Goal: Communication & Community: Participate in discussion

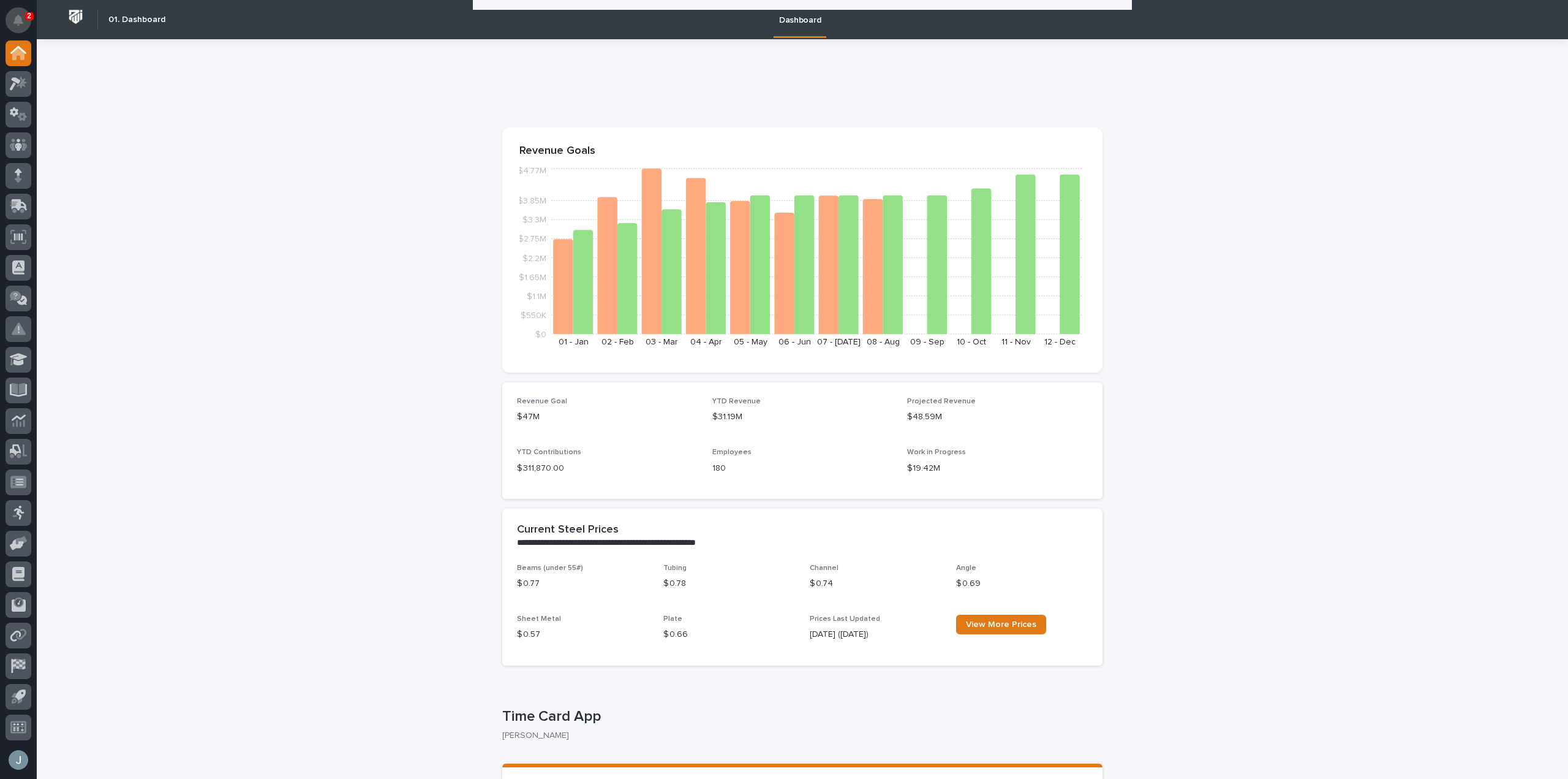
scroll to position [1807, 0]
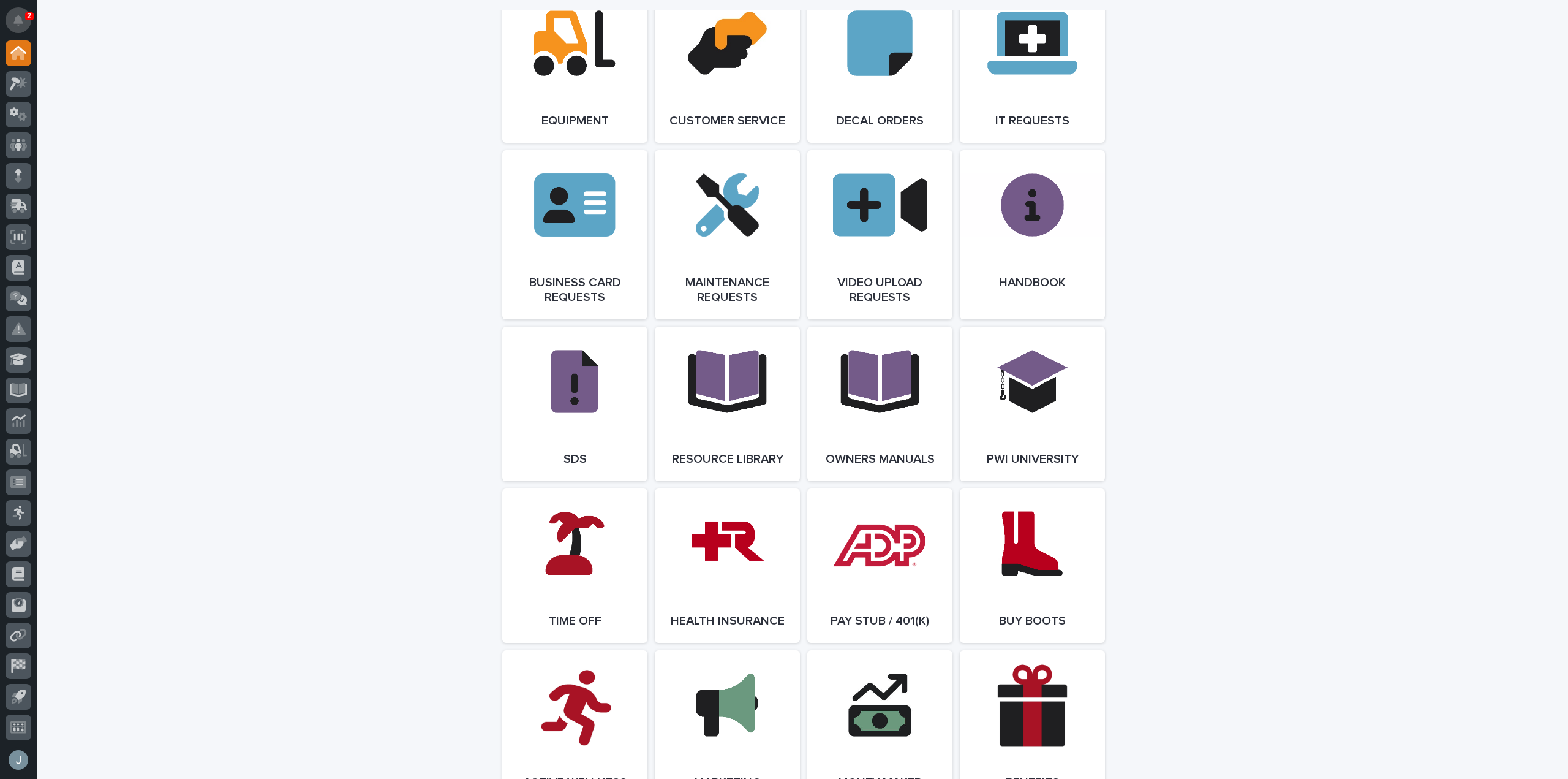
click at [23, 19] on icon "Notifications" at bounding box center [18, 20] width 10 height 11
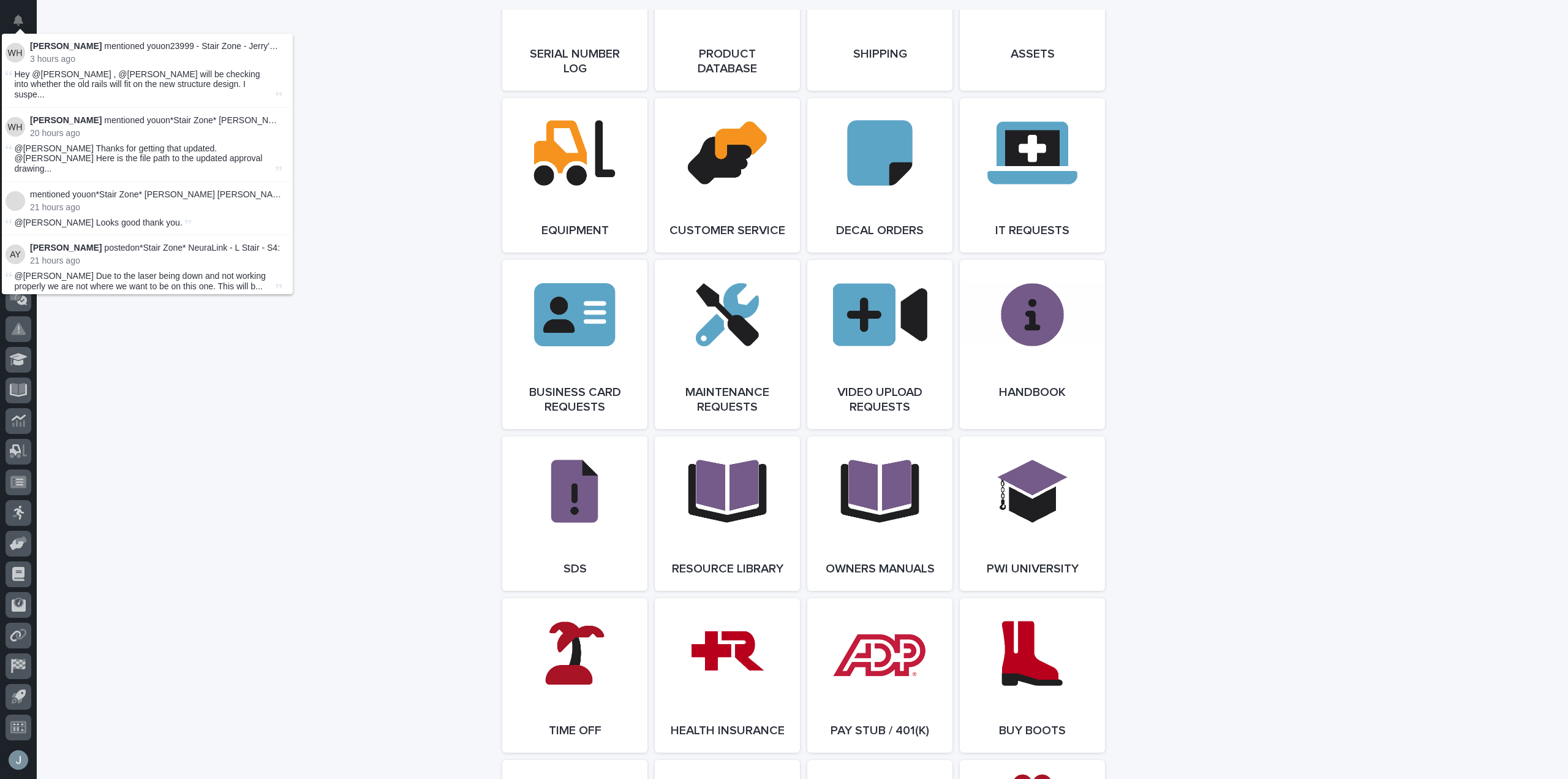
scroll to position [1562, 0]
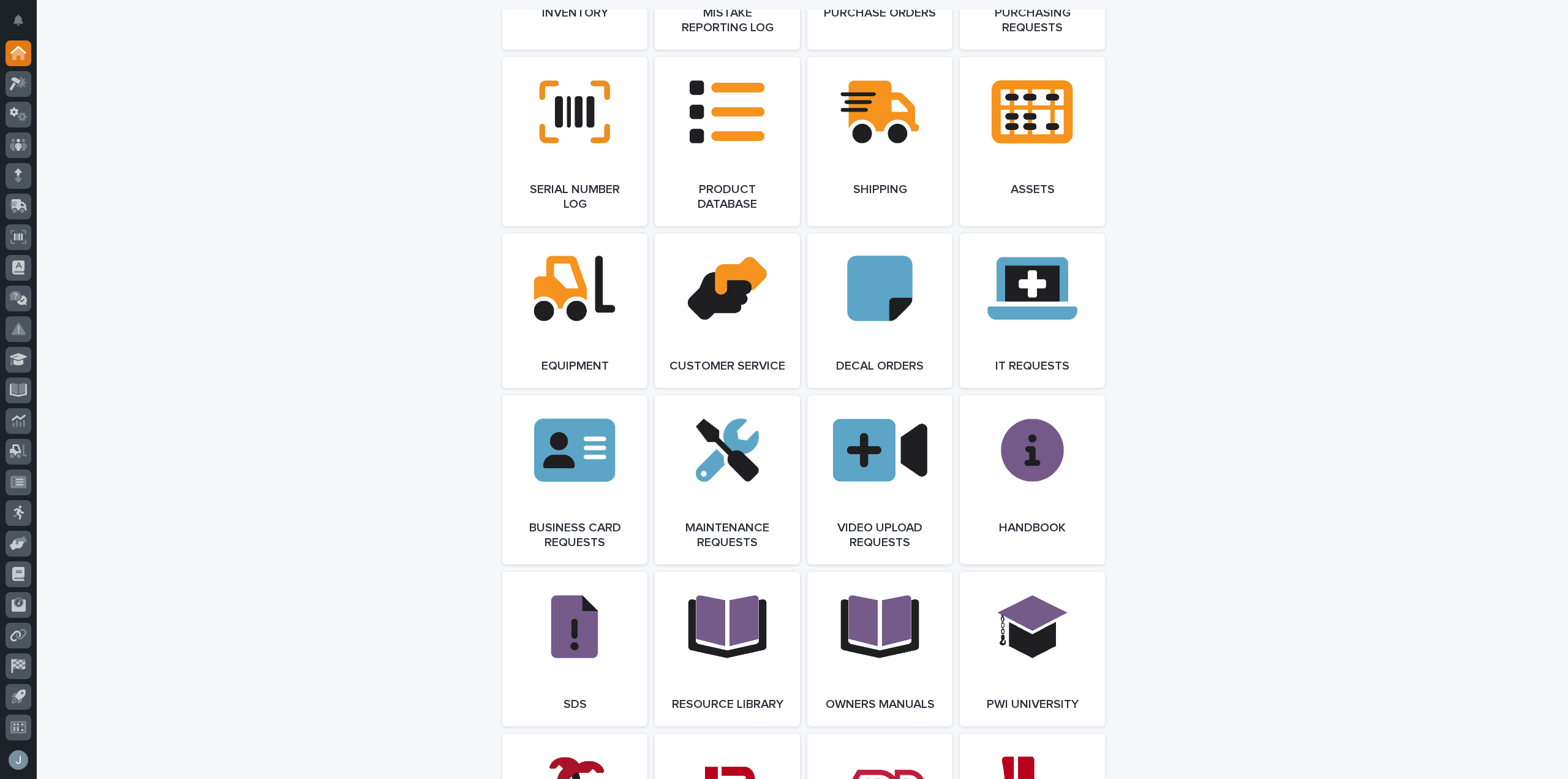
click at [17, 74] on div at bounding box center [18, 84] width 26 height 26
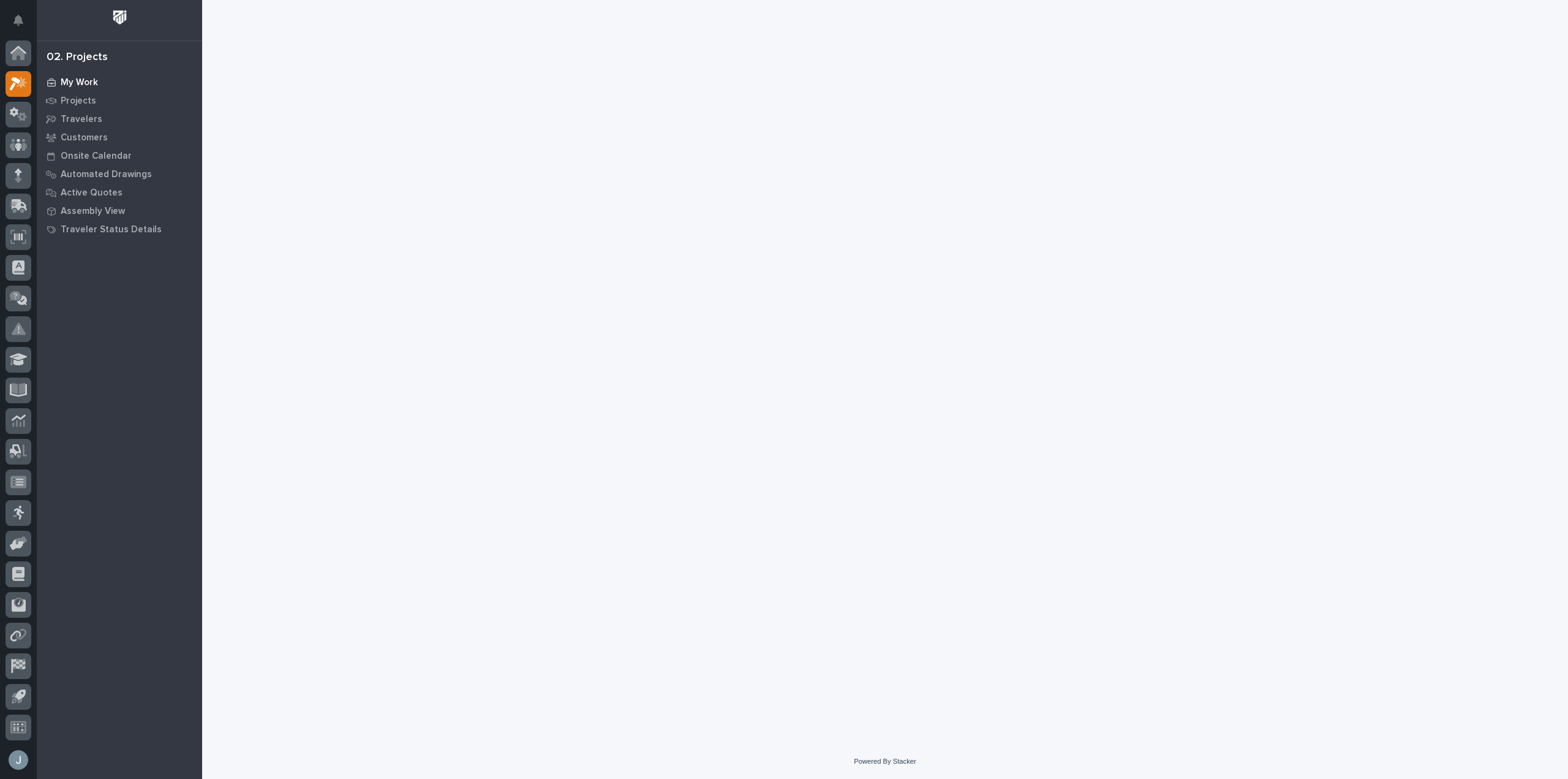
click at [74, 85] on p "My Work" at bounding box center [79, 83] width 38 height 11
click at [18, 84] on icon at bounding box center [18, 83] width 18 height 14
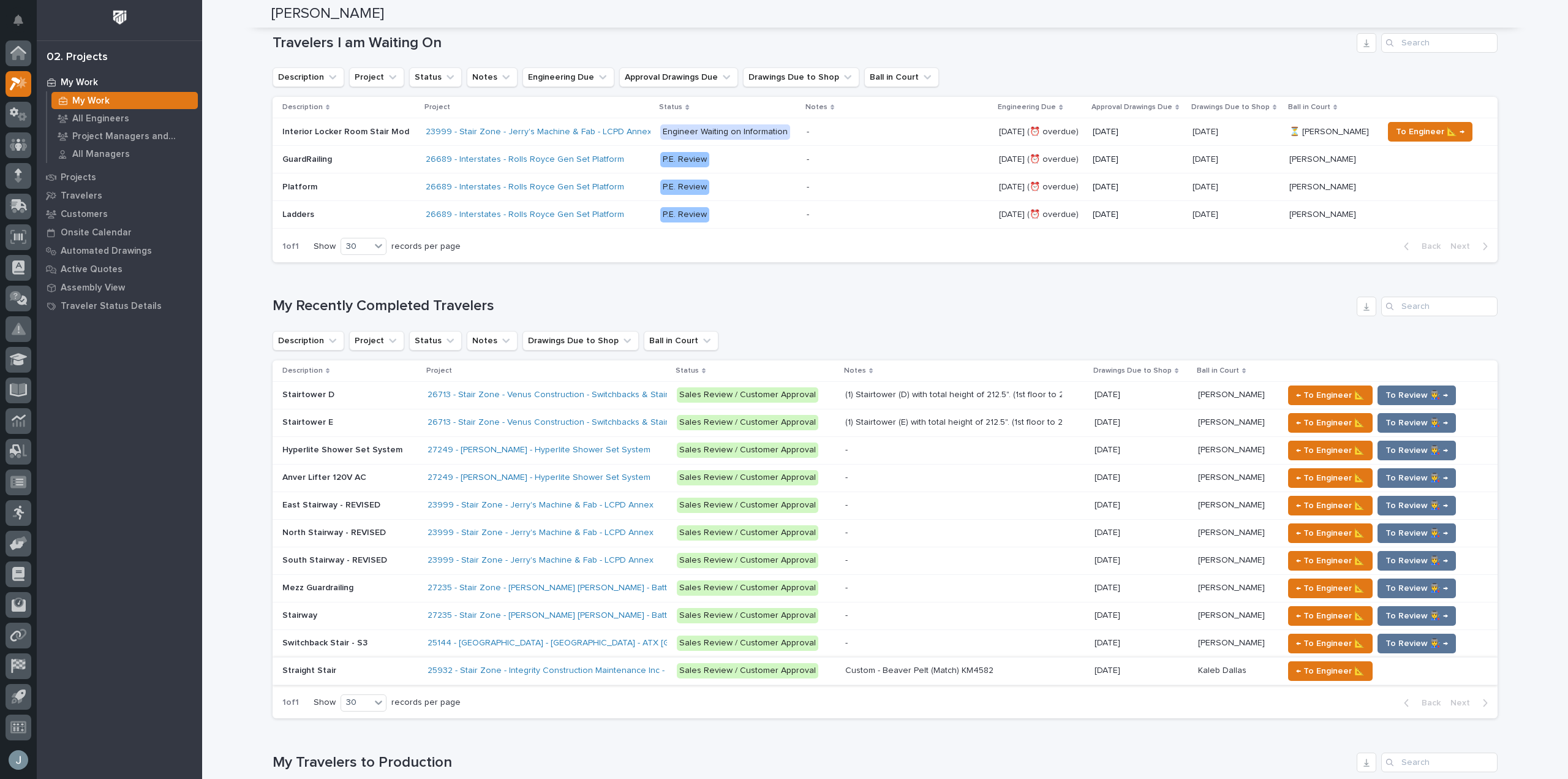
scroll to position [612, 0]
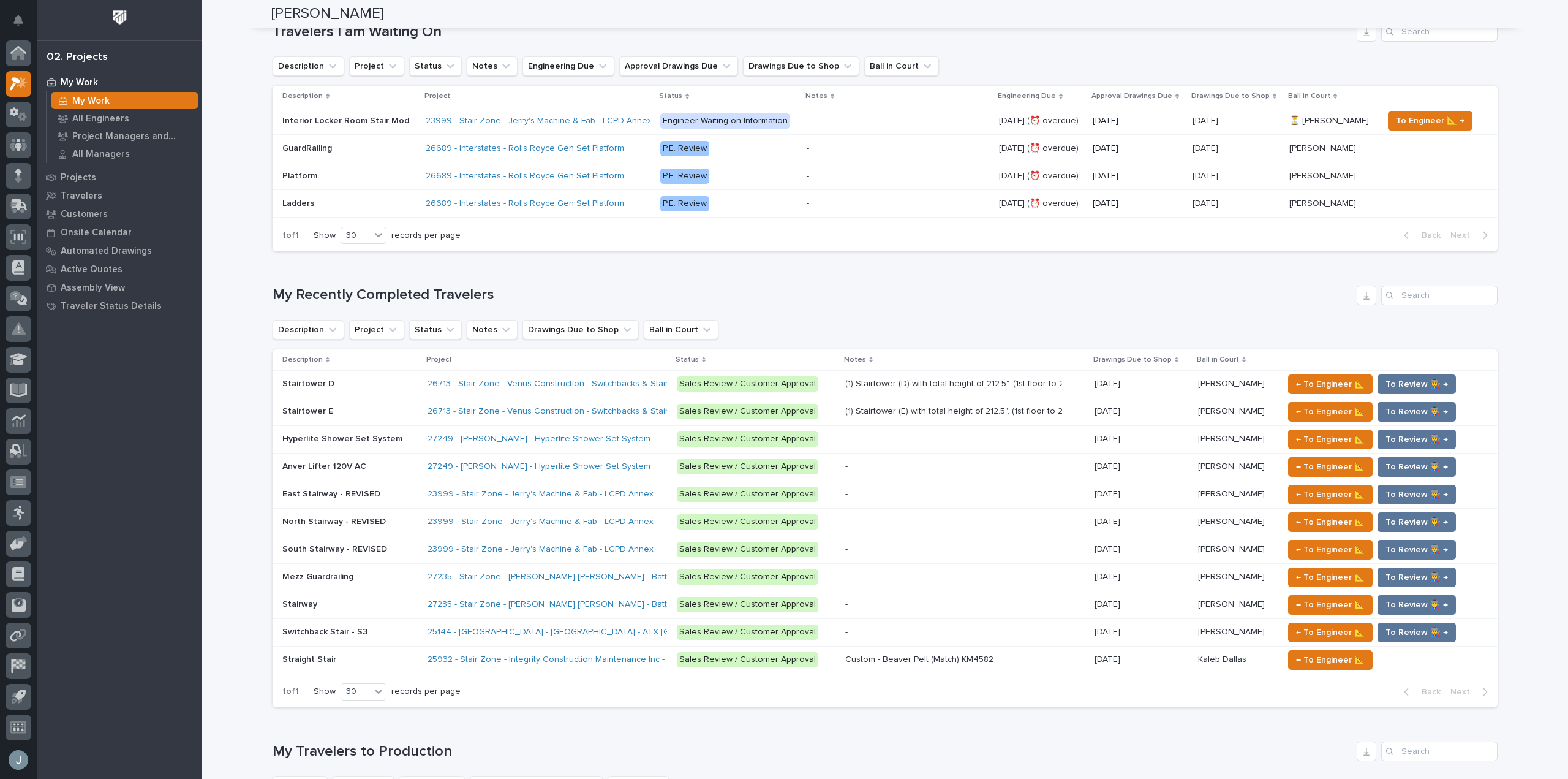
click at [377, 604] on p at bounding box center [350, 604] width 135 height 10
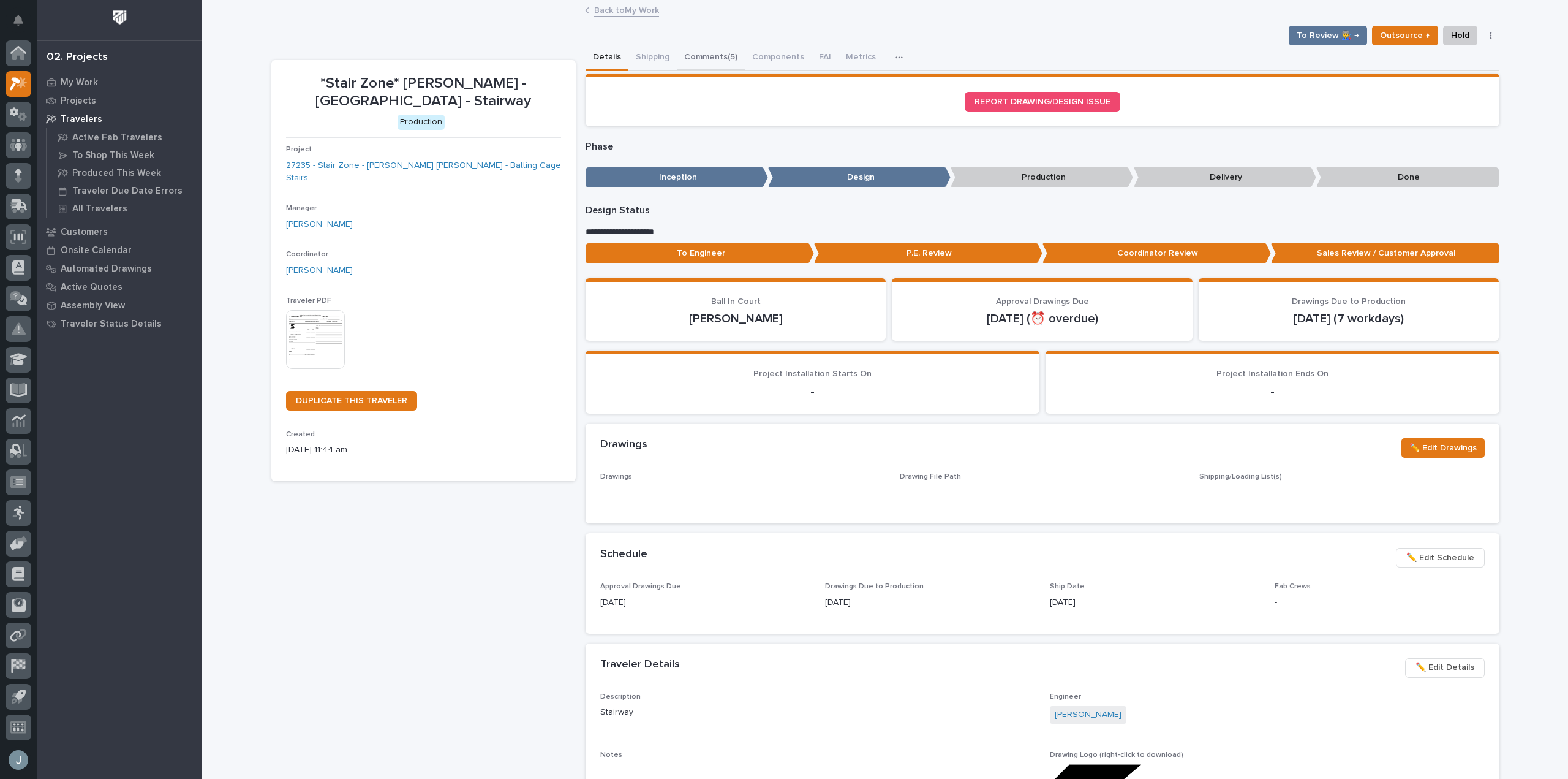
click at [713, 48] on button "Comments (5)" at bounding box center [711, 58] width 68 height 26
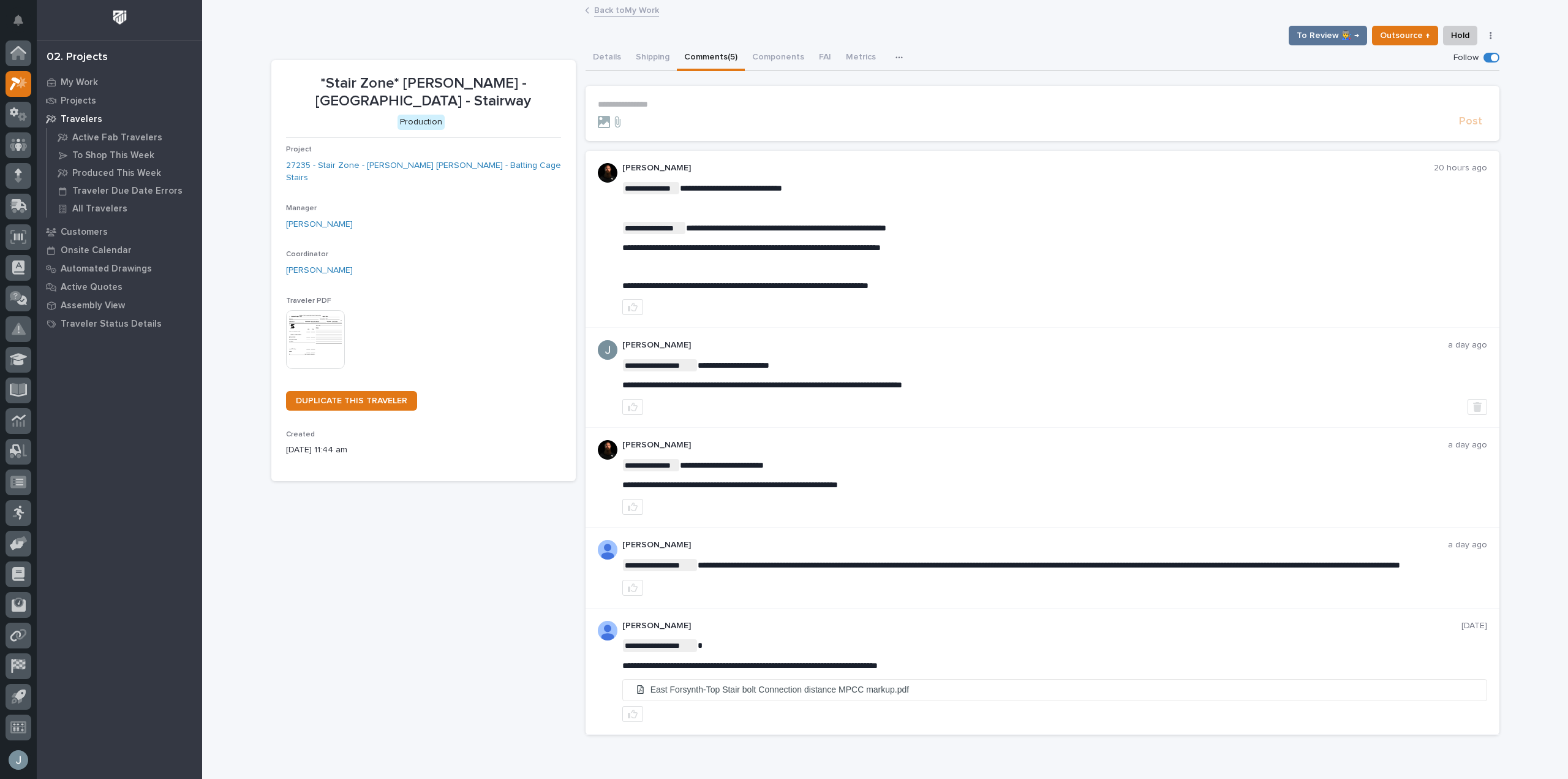
click at [670, 101] on p "**********" at bounding box center [1042, 104] width 889 height 10
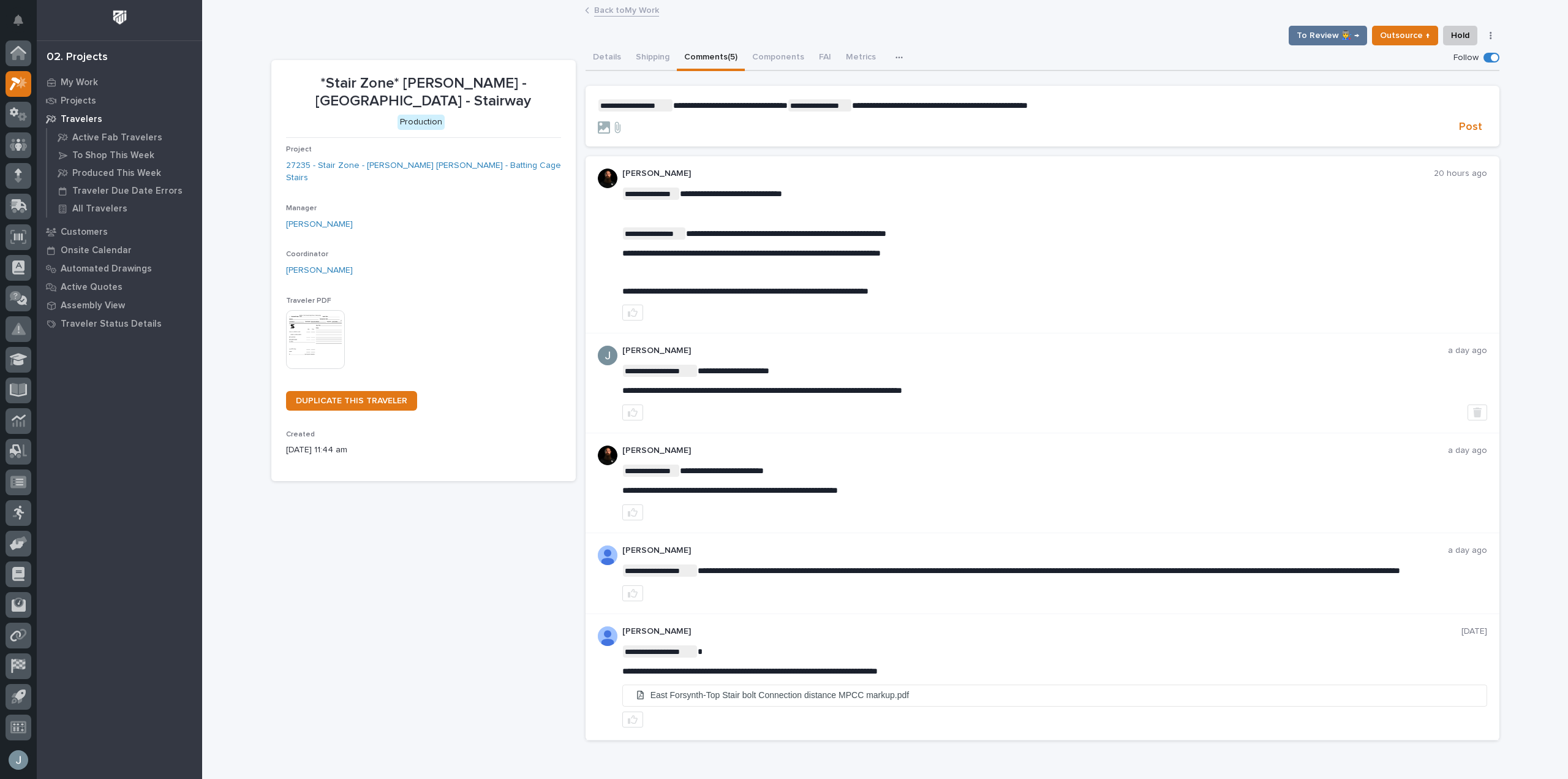
click at [875, 106] on span "**********" at bounding box center [940, 105] width 176 height 9
click at [1262, 111] on p "**********" at bounding box center [1042, 105] width 889 height 12
click at [1436, 103] on p "**********" at bounding box center [1042, 105] width 889 height 12
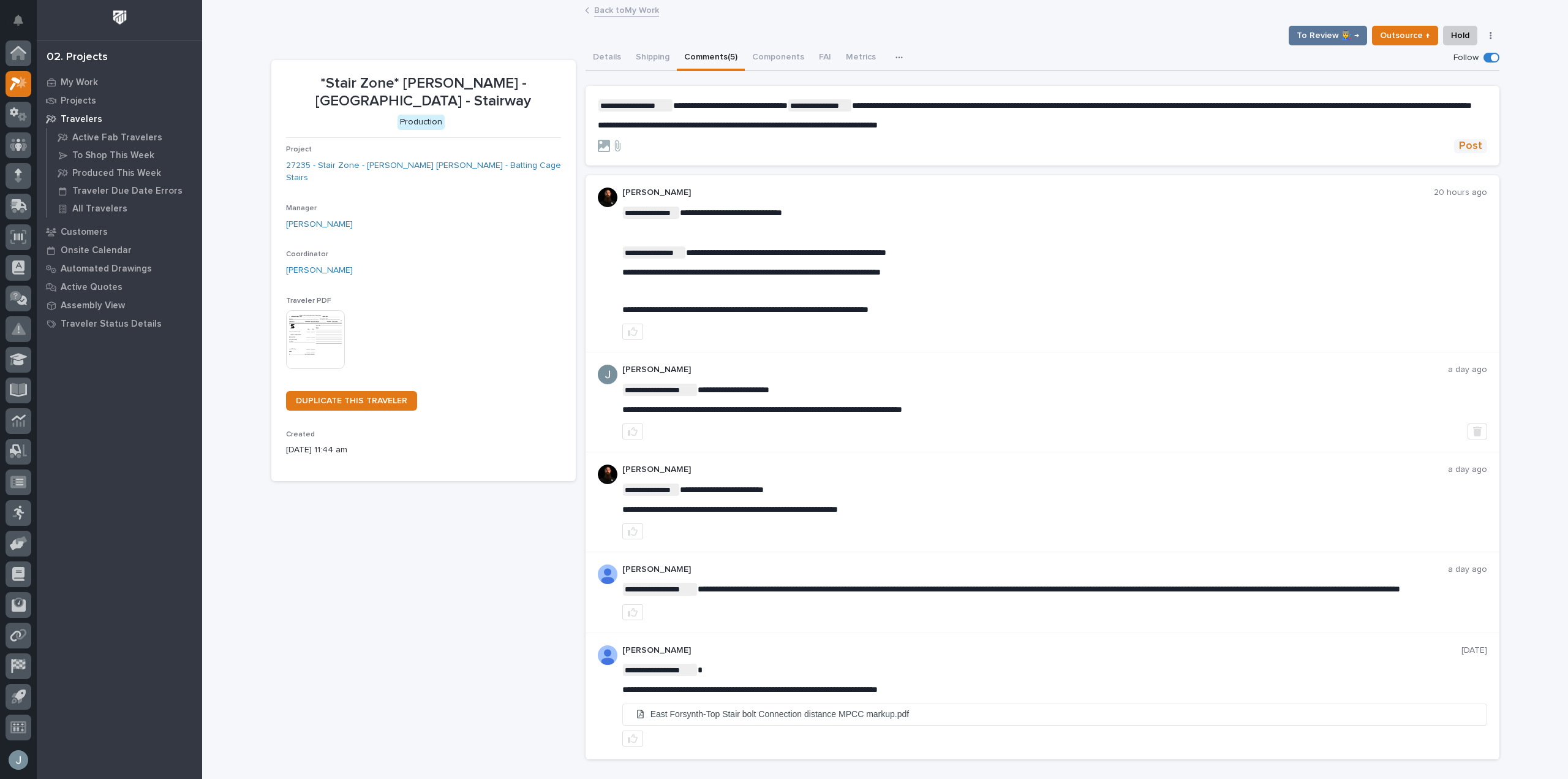
click at [1464, 153] on span "Post" at bounding box center [1471, 146] width 23 height 14
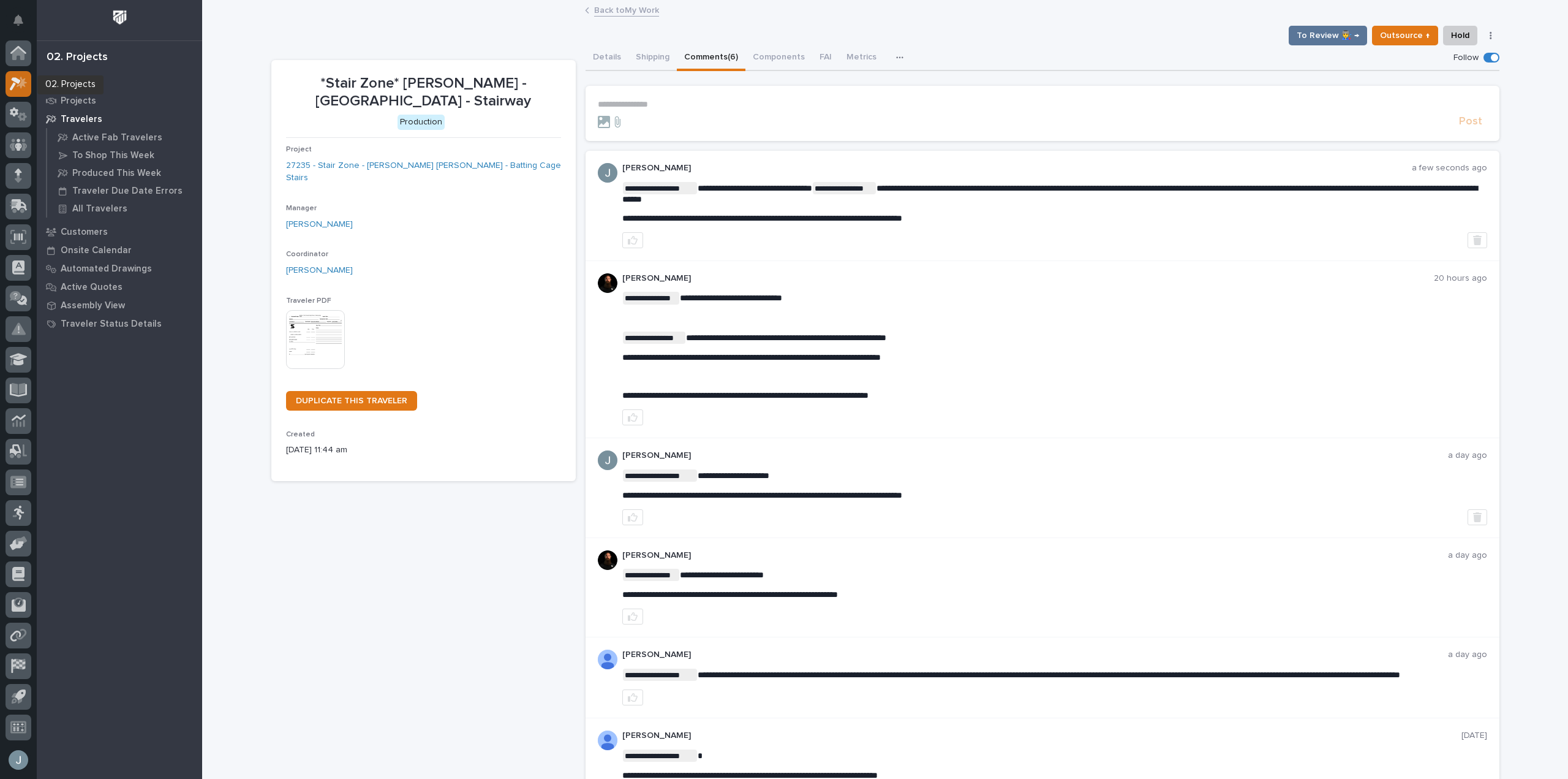
click at [27, 81] on icon at bounding box center [18, 83] width 18 height 14
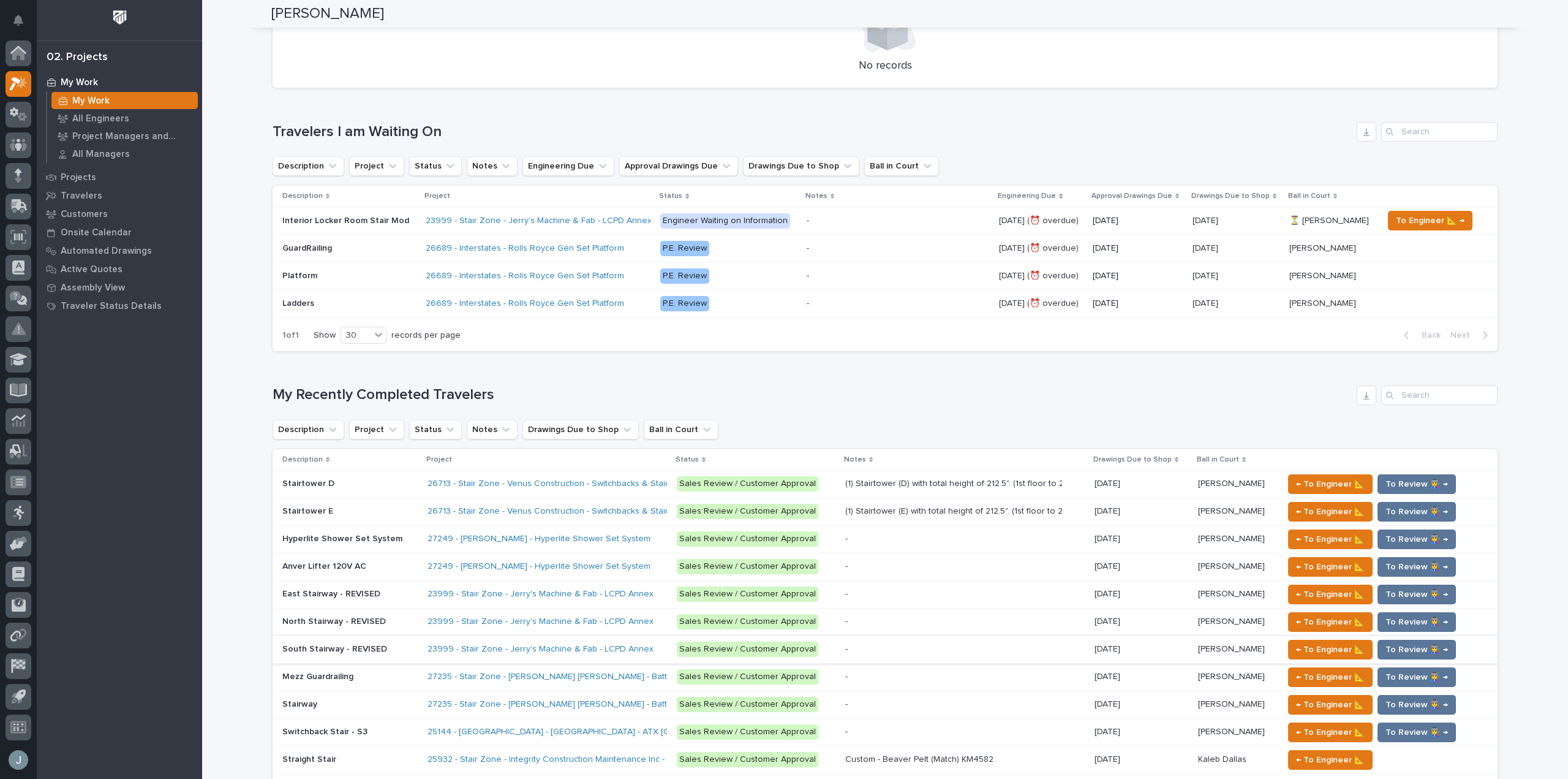
scroll to position [552, 0]
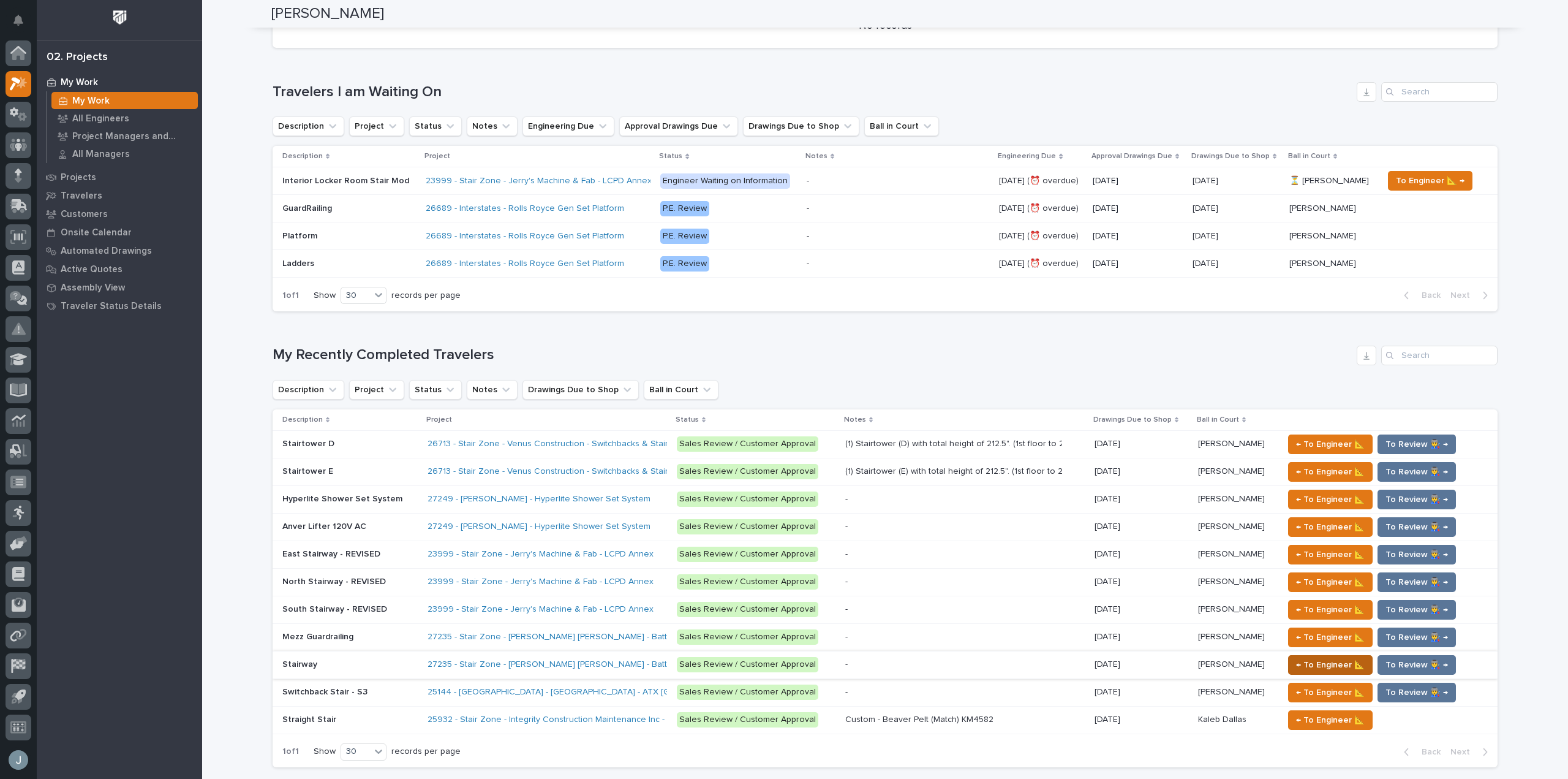
click at [1328, 664] on span "← To Engineer 📐" at bounding box center [1330, 665] width 69 height 15
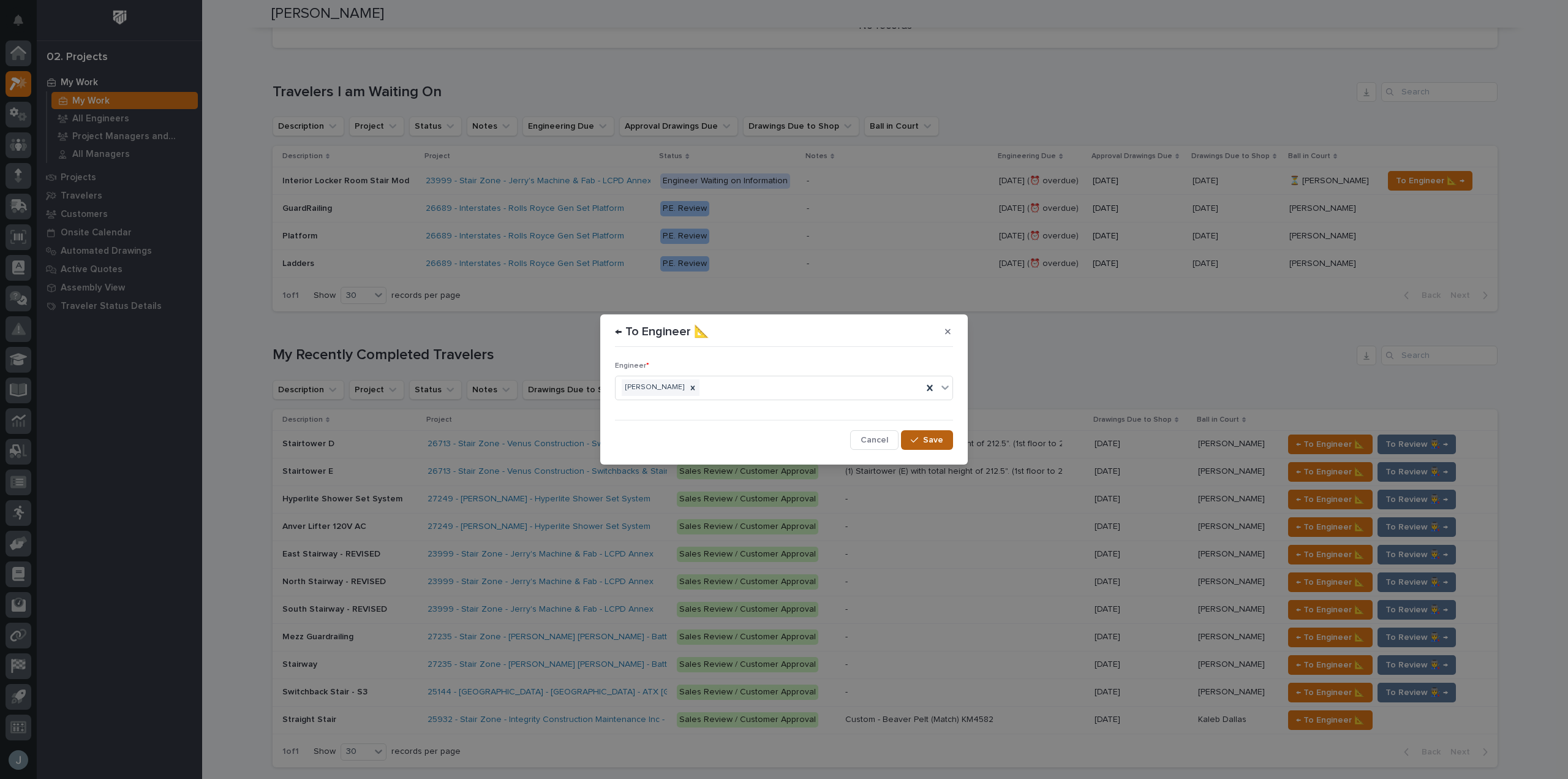
click at [939, 436] on span "Save" at bounding box center [933, 440] width 20 height 11
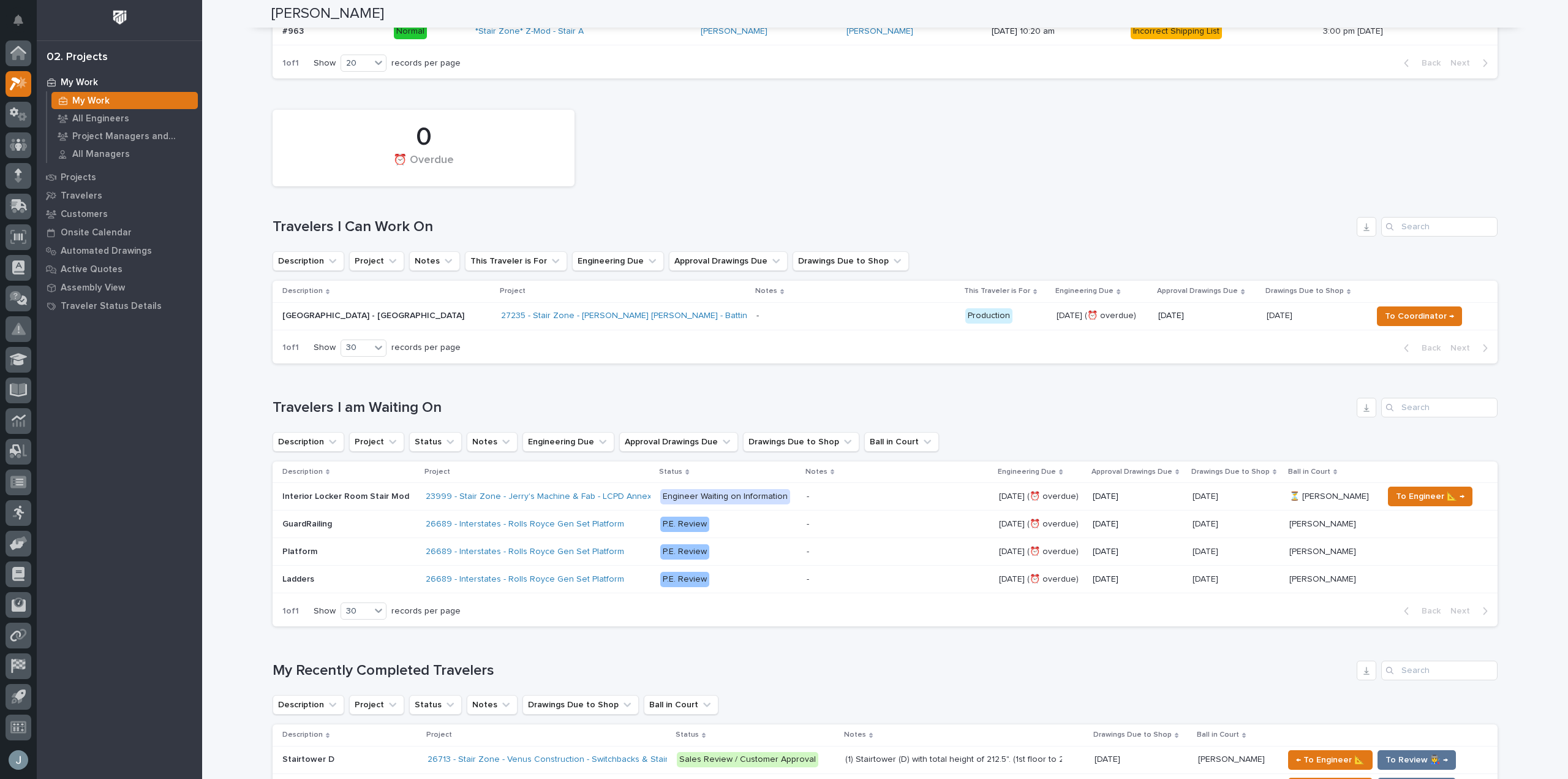
scroll to position [157, 0]
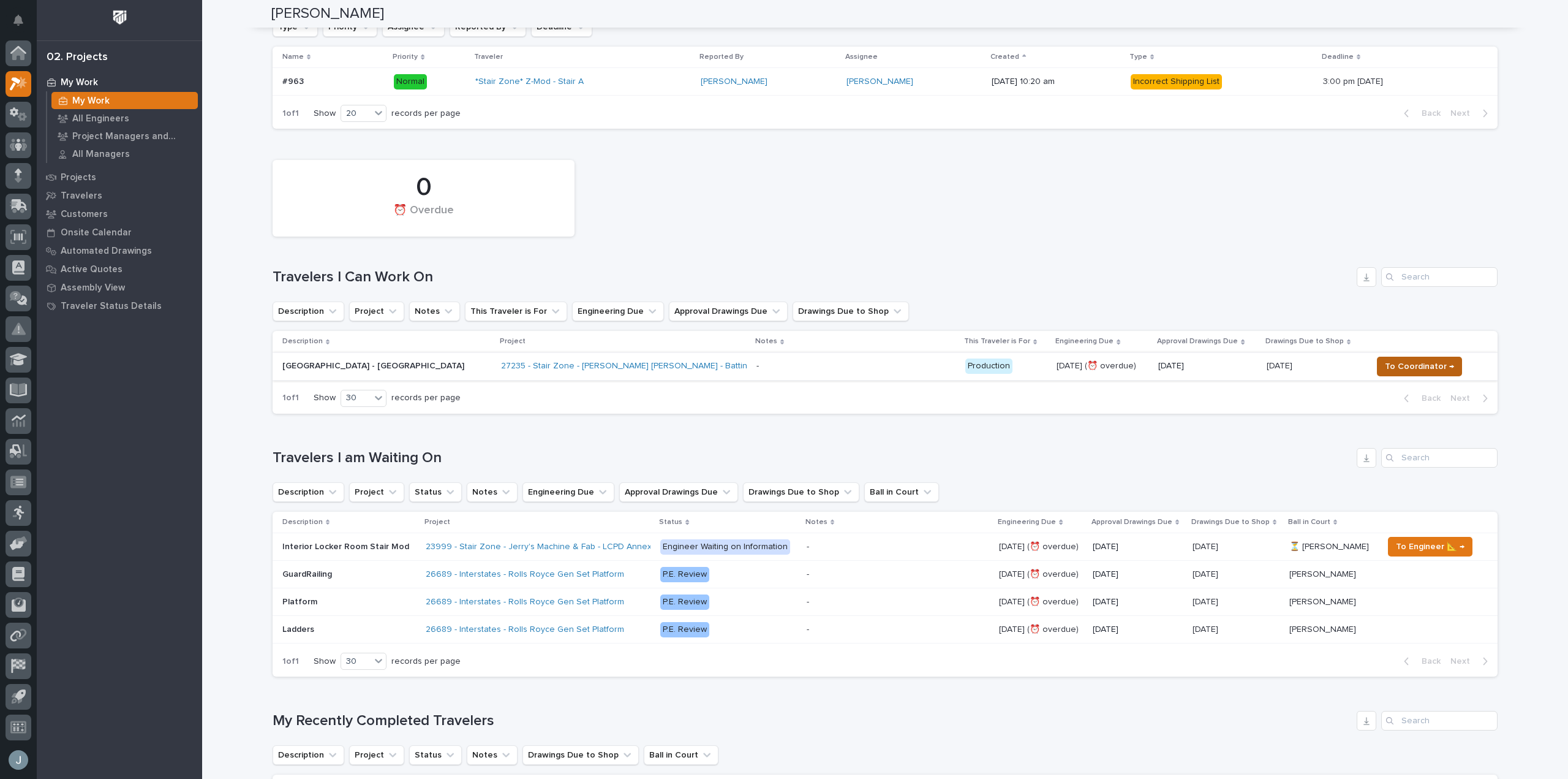
click at [1428, 368] on span "To Coordinator →" at bounding box center [1419, 367] width 69 height 15
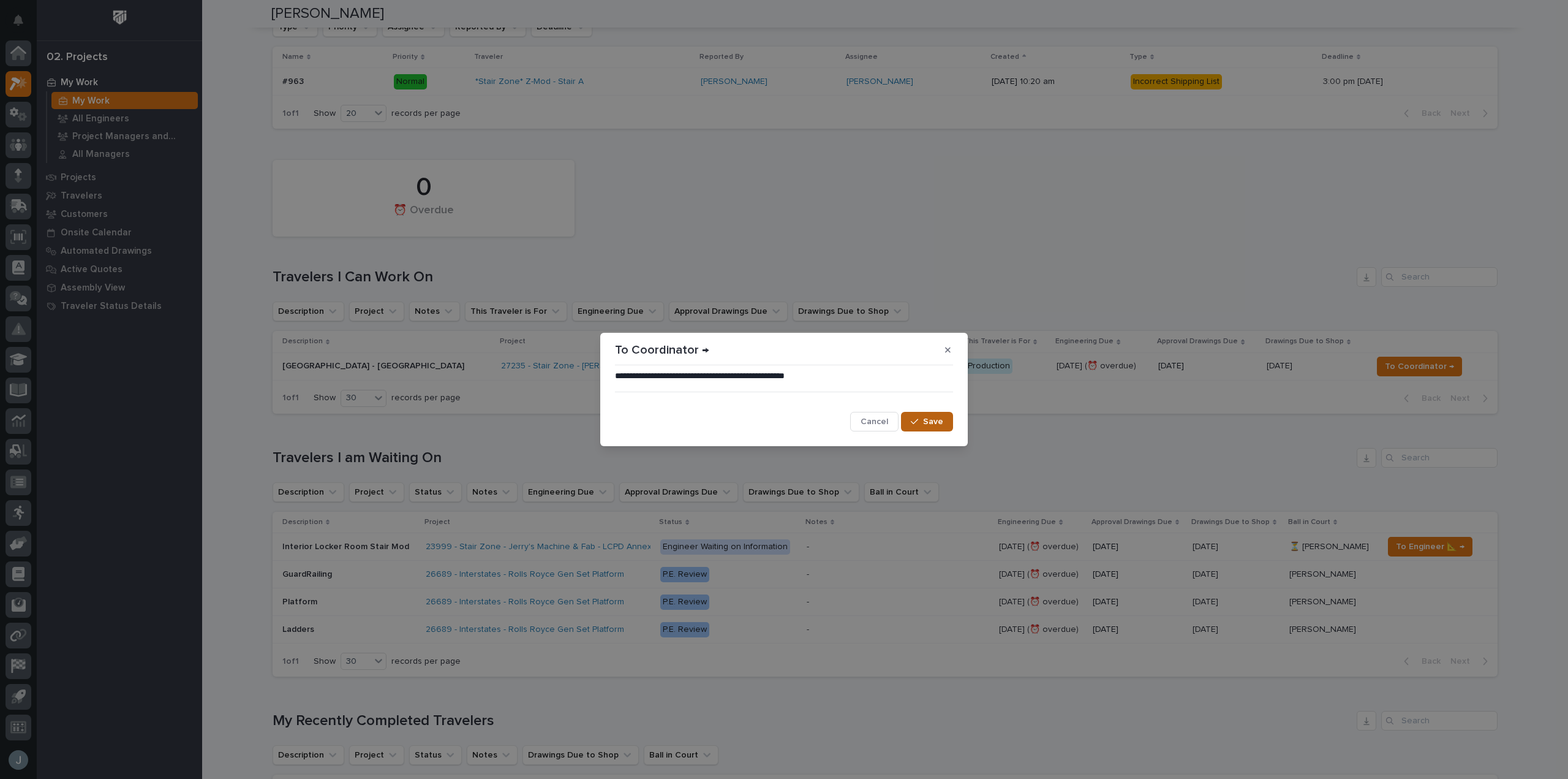
click at [923, 423] on div "button" at bounding box center [917, 421] width 12 height 9
